Goal: Task Accomplishment & Management: Manage account settings

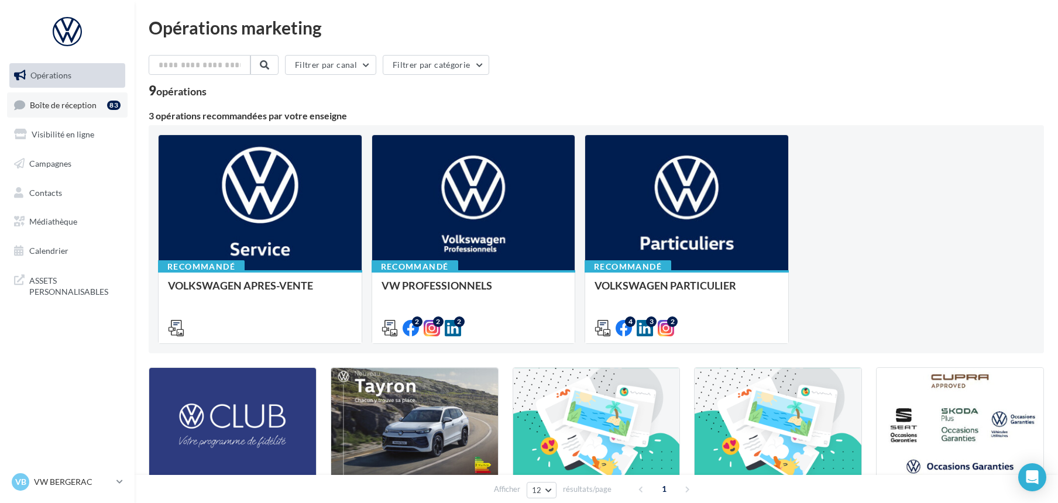
click at [82, 106] on span "Boîte de réception" at bounding box center [63, 104] width 67 height 10
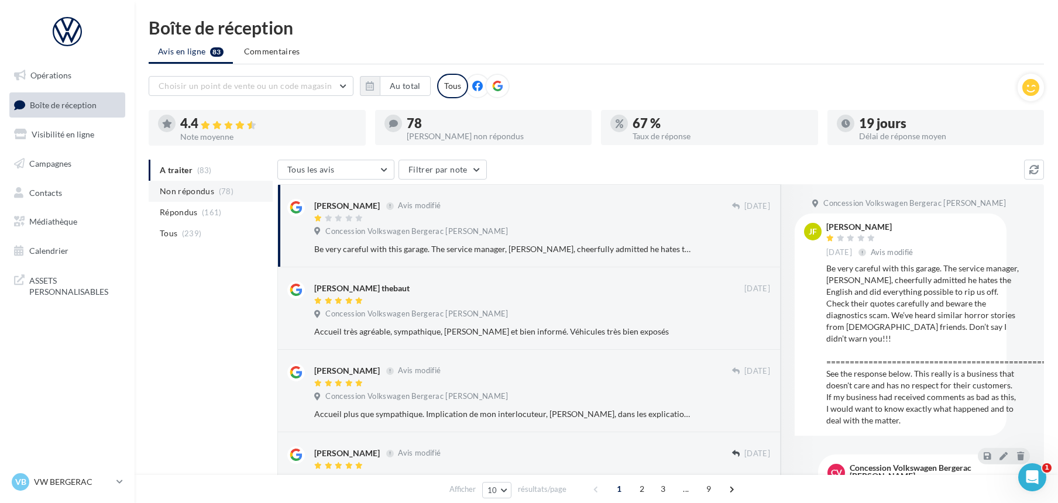
click at [199, 188] on span "Non répondus" at bounding box center [187, 191] width 54 height 12
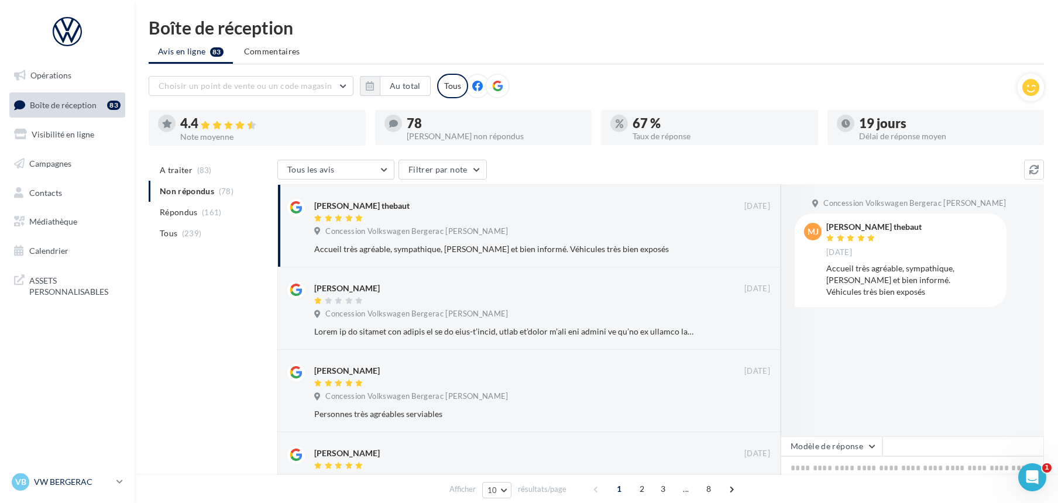
click at [77, 478] on p "VW BERGERAC" at bounding box center [73, 482] width 78 height 12
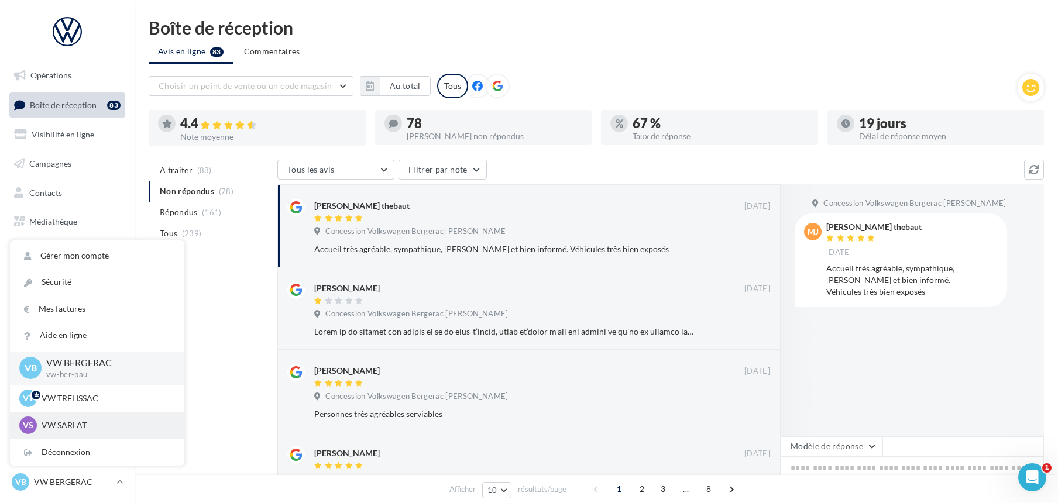
click at [64, 422] on p "VW SARLAT" at bounding box center [106, 425] width 129 height 12
